Goal: Check status: Check status

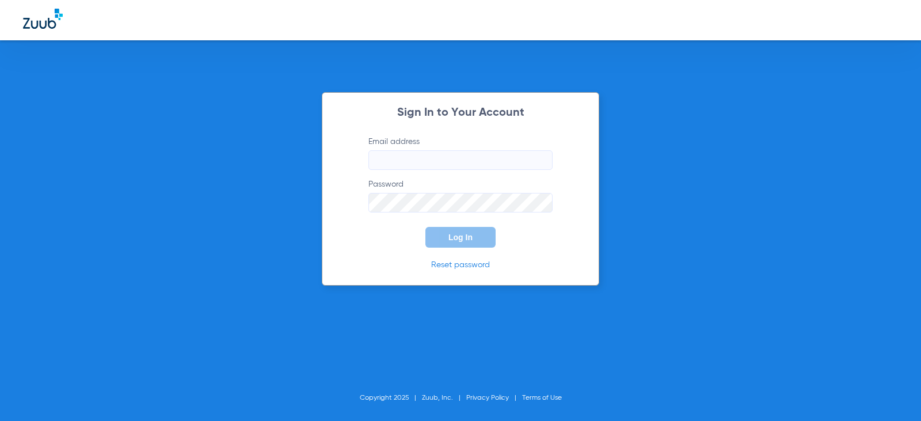
type input "[EMAIL_ADDRESS][DOMAIN_NAME]"
click at [483, 236] on button "Log In" at bounding box center [461, 237] width 70 height 21
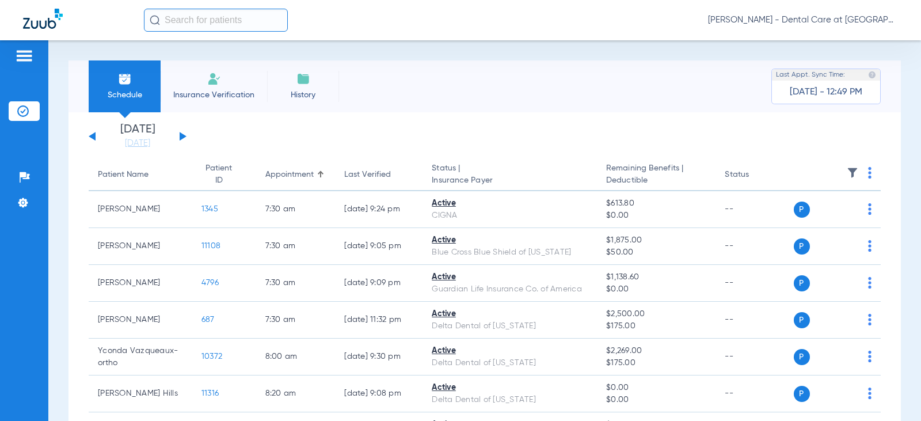
click at [461, 135] on app-single-date-navigator "[DATE] [DATE] [DATE] [DATE] [DATE] [DATE] [DATE] [DATE] [DATE] [DATE] [DATE] [D…" at bounding box center [485, 136] width 792 height 25
click at [179, 135] on div "[DATE] [DATE] [DATE] [DATE] [DATE] [DATE] [DATE] [DATE] [DATE] [DATE] [DATE] [D…" at bounding box center [138, 136] width 98 height 25
click at [182, 134] on button at bounding box center [183, 136] width 7 height 9
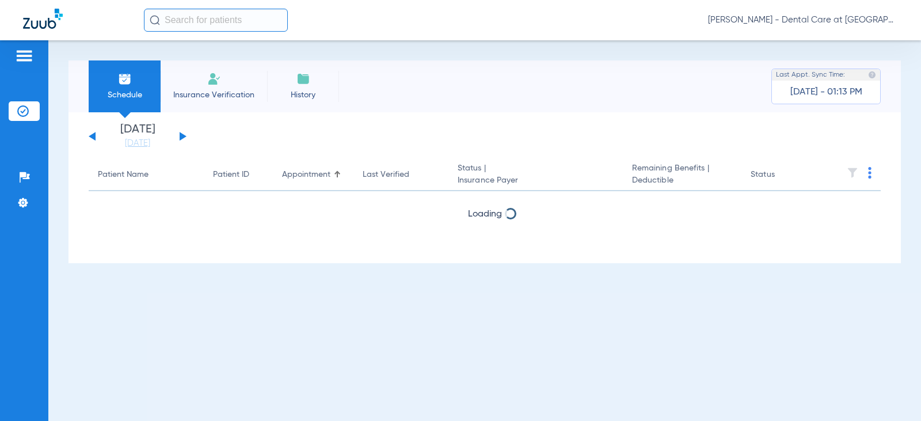
click at [182, 134] on button at bounding box center [183, 136] width 7 height 9
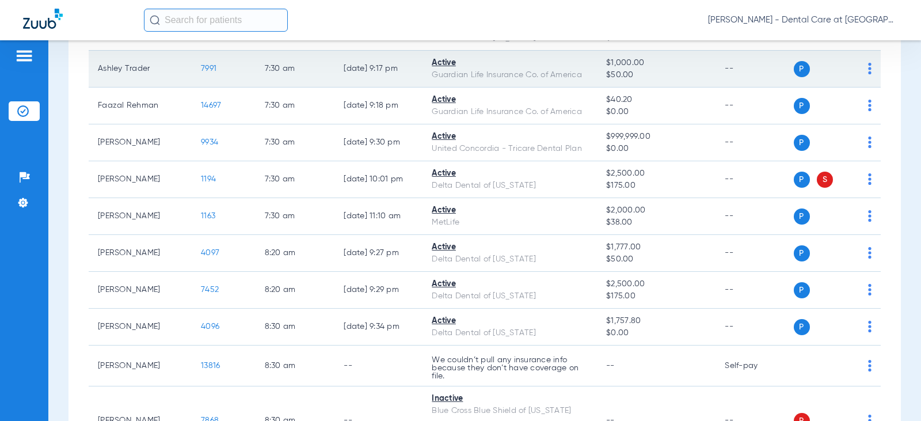
scroll to position [173, 0]
